Goal: Information Seeking & Learning: Learn about a topic

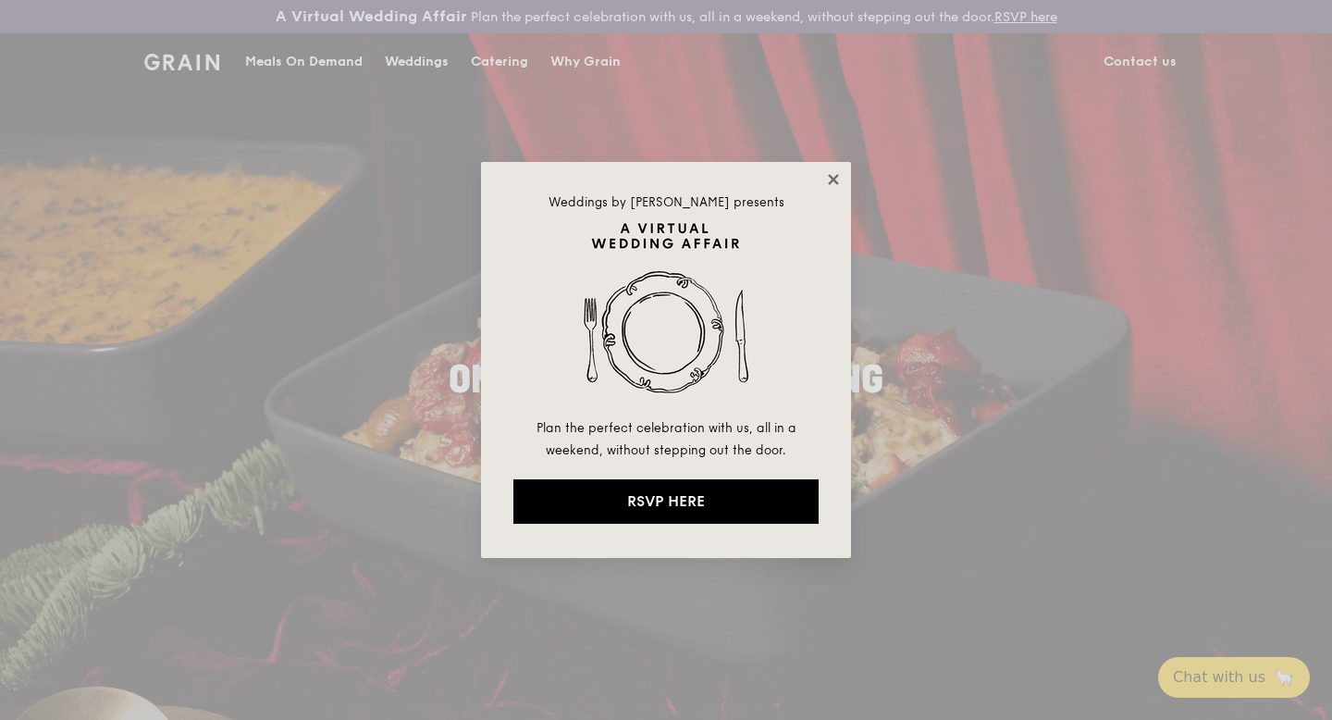
click at [829, 179] on icon at bounding box center [833, 179] width 17 height 17
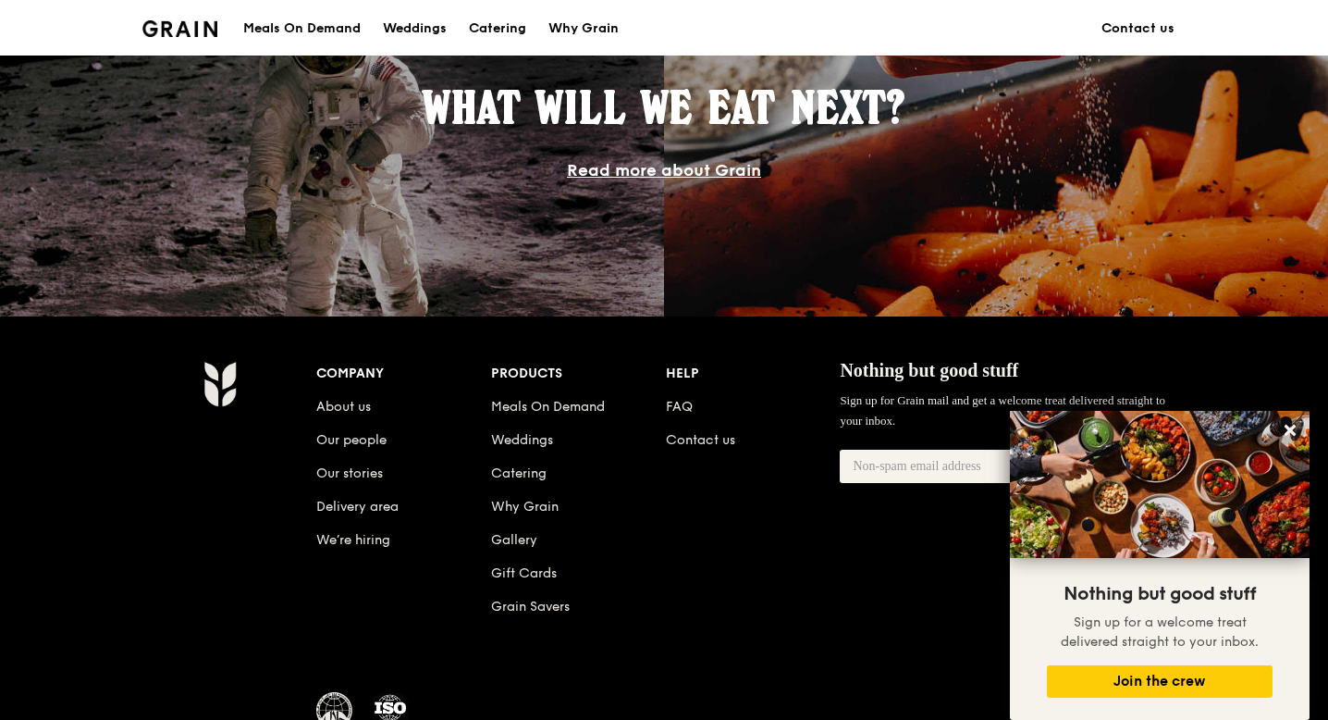
scroll to position [1691, 0]
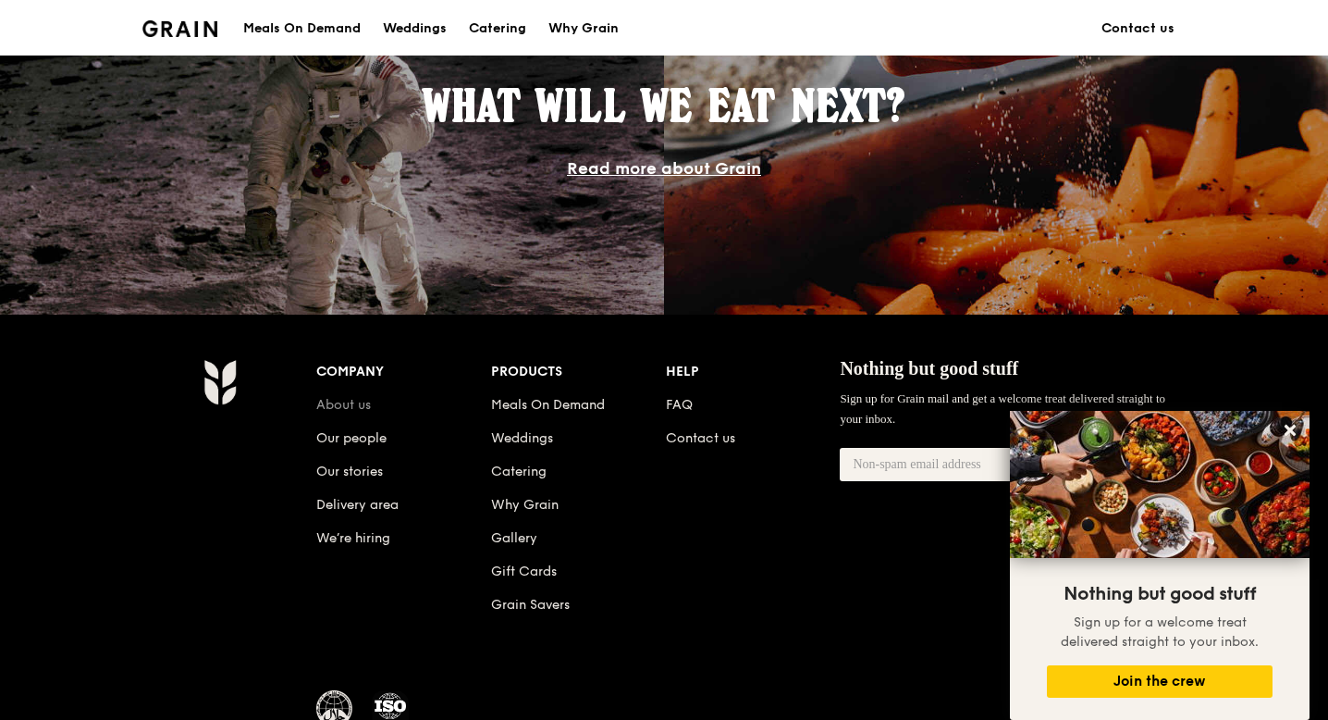
click at [353, 405] on link "About us" at bounding box center [343, 405] width 55 height 16
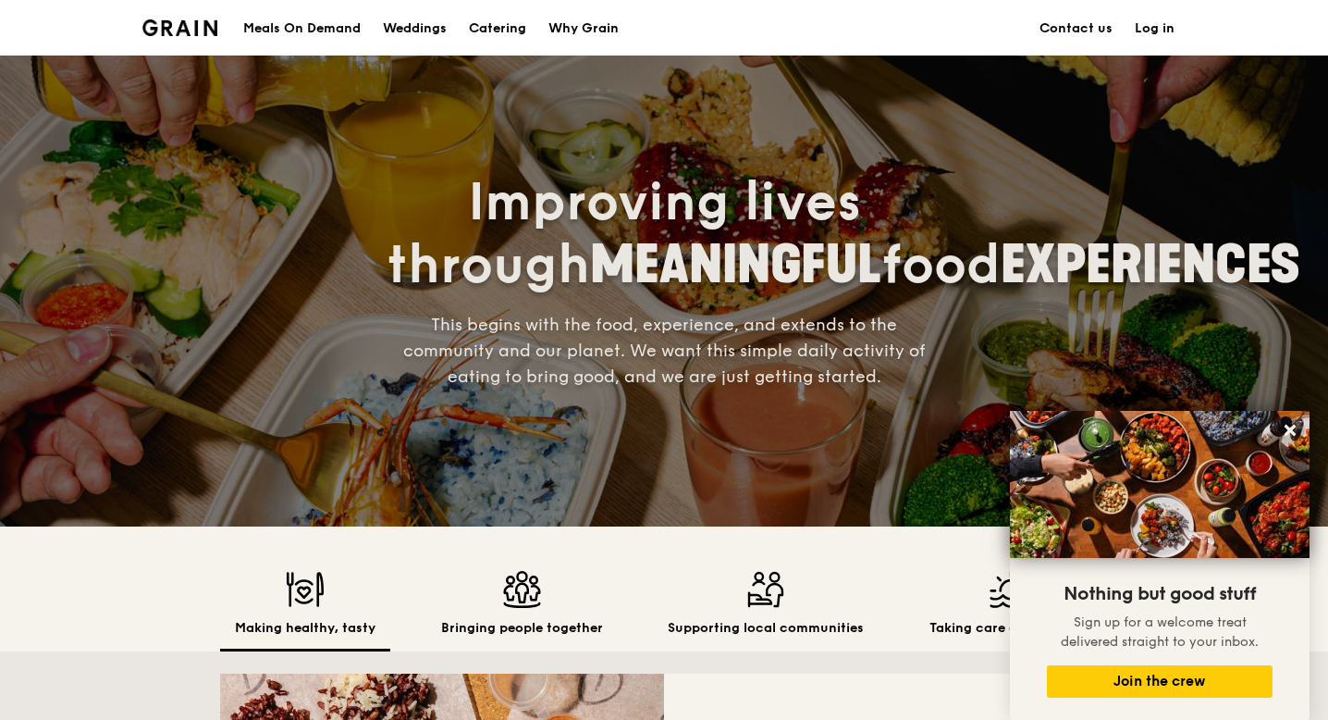
scroll to position [87, 0]
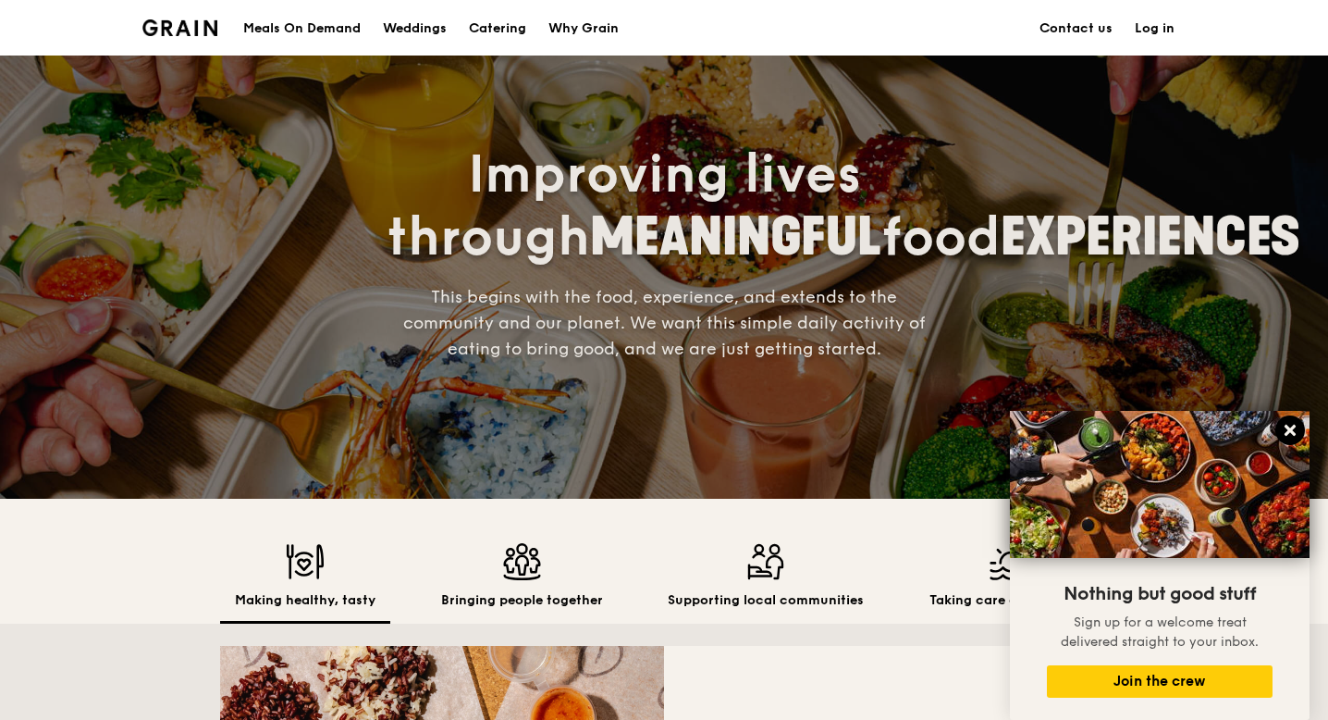
click at [1295, 433] on icon at bounding box center [1290, 430] width 11 height 11
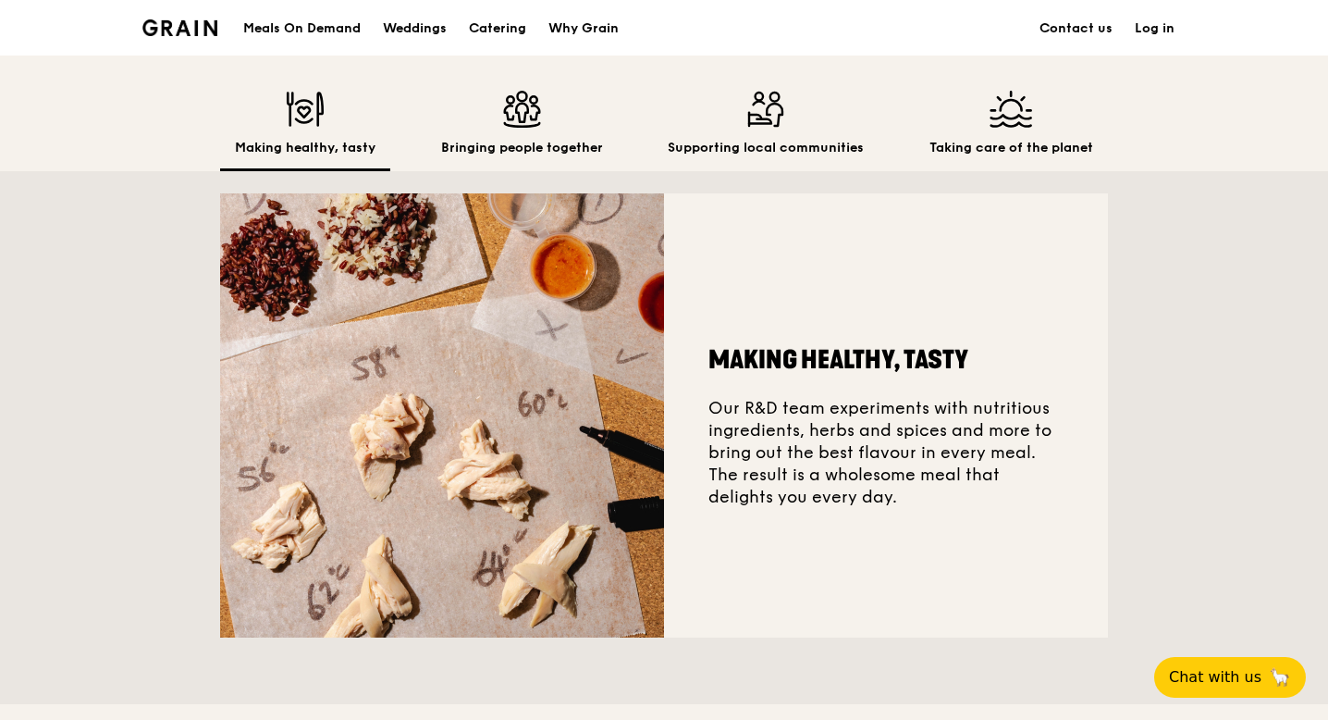
scroll to position [528, 0]
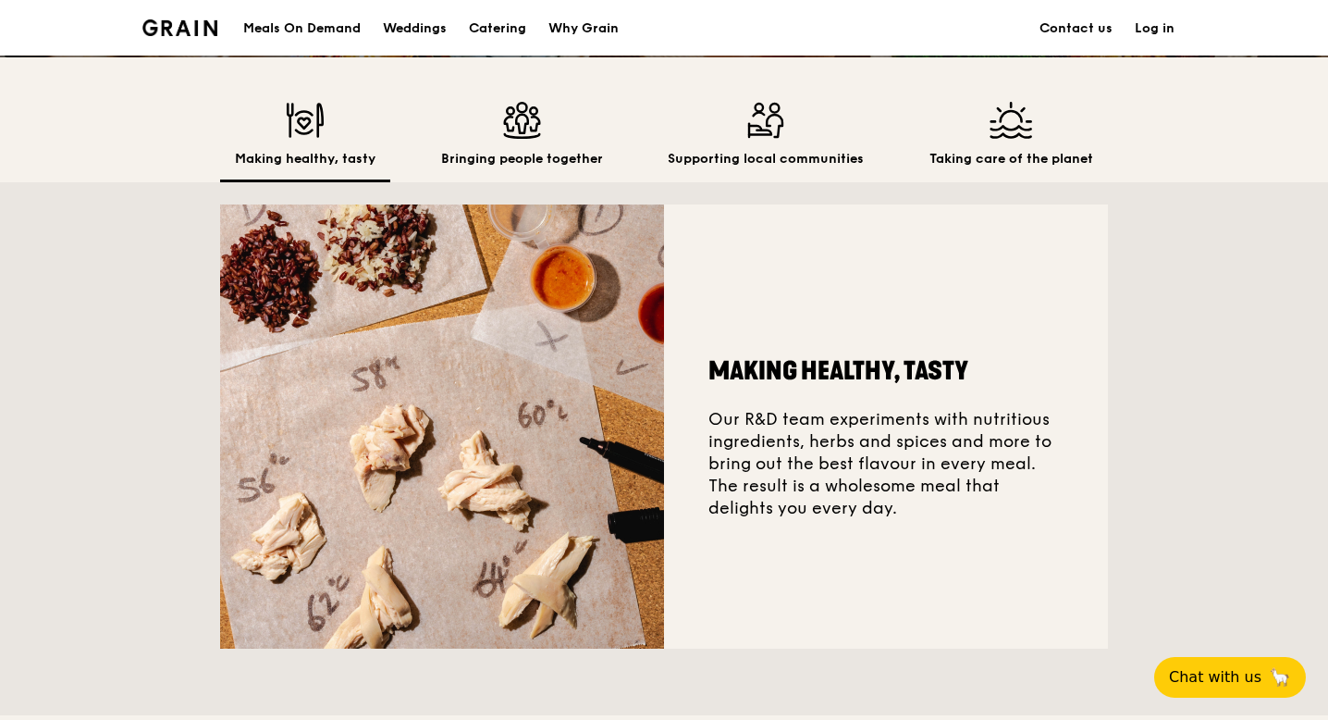
click at [528, 145] on div "Bringing people together" at bounding box center [521, 142] width 191 height 80
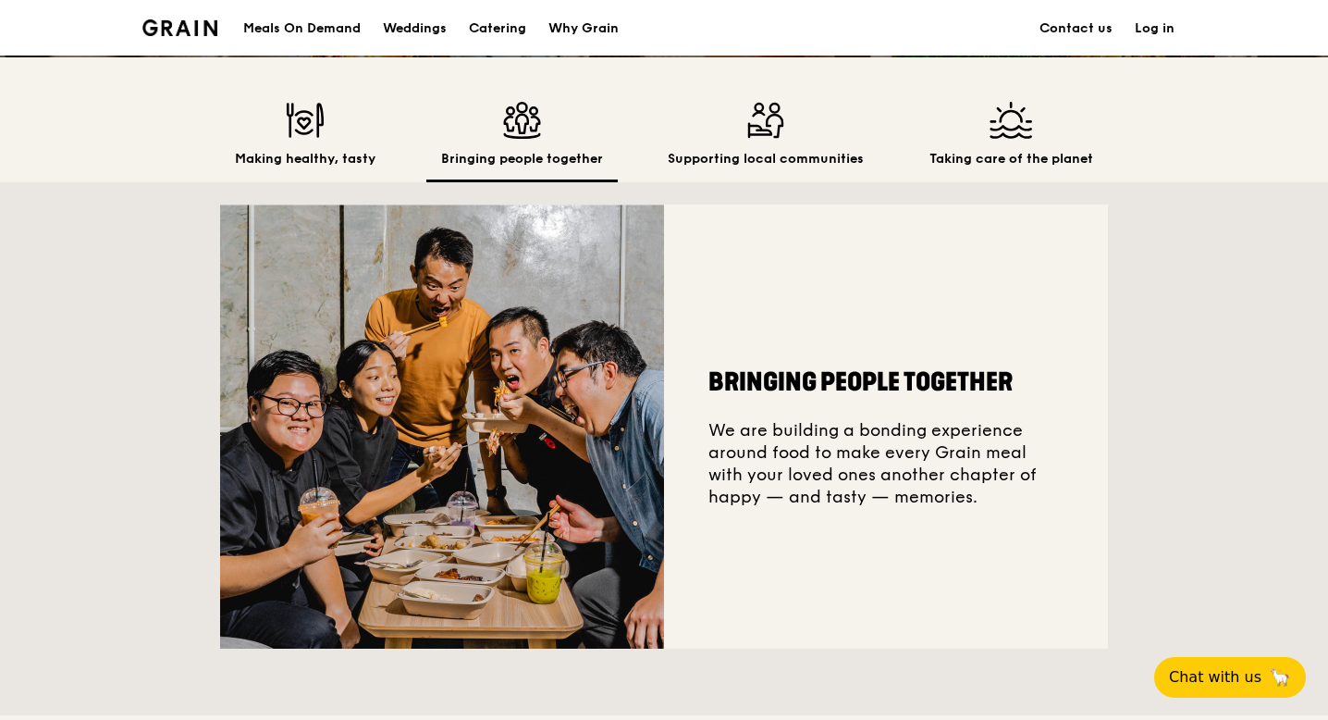
click at [753, 120] on img at bounding box center [766, 120] width 196 height 37
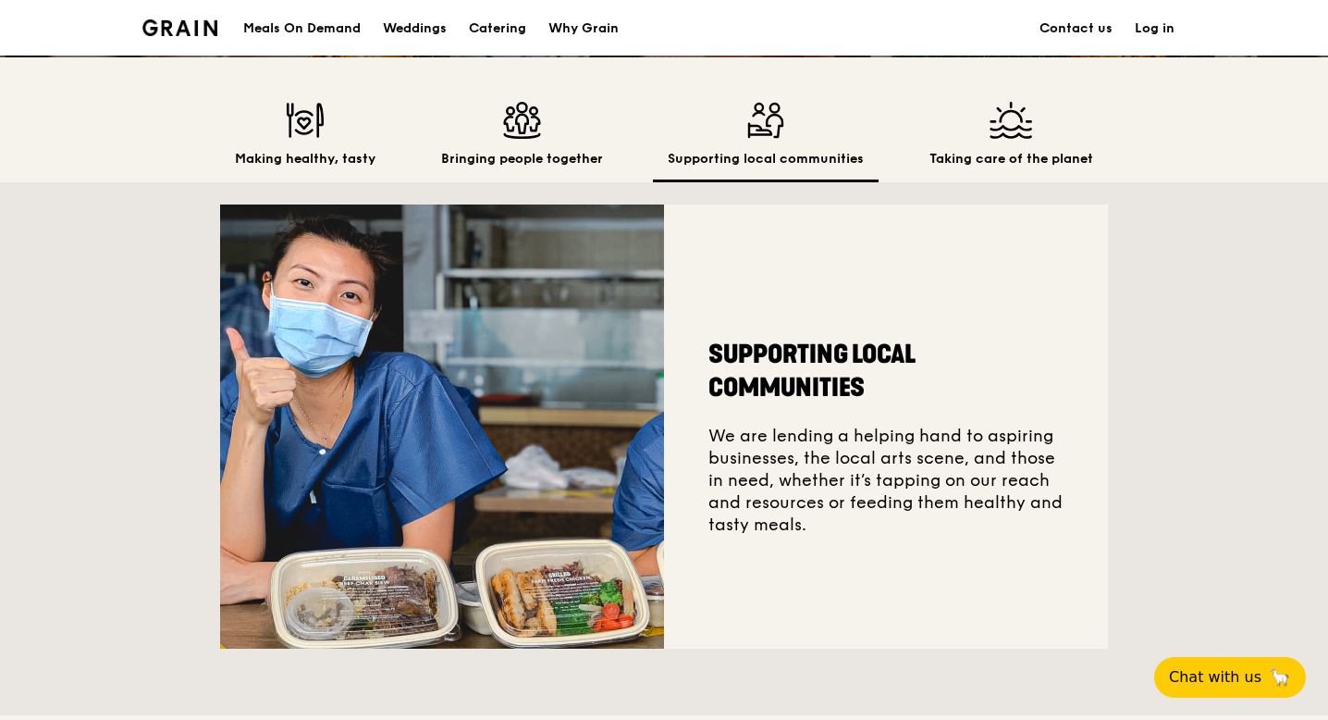
click at [961, 137] on img at bounding box center [1012, 120] width 164 height 37
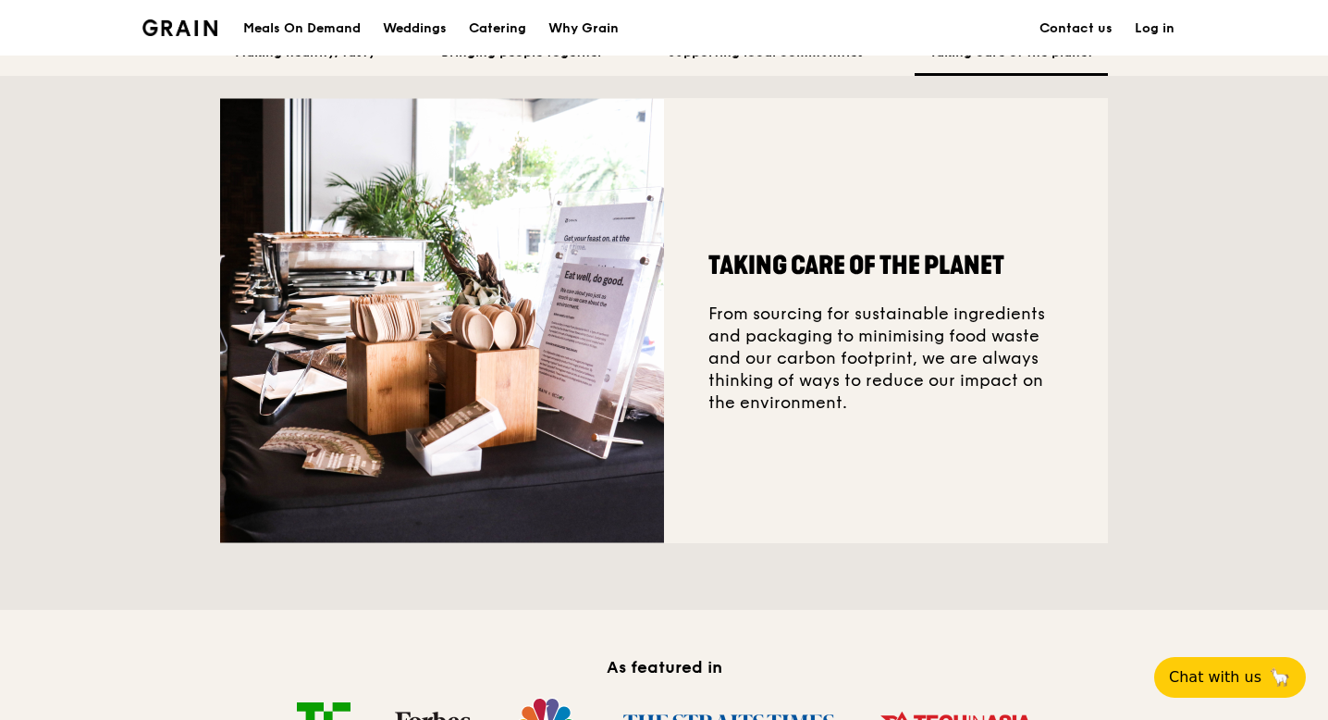
scroll to position [22, 0]
